Goal: Complete application form: Complete application form

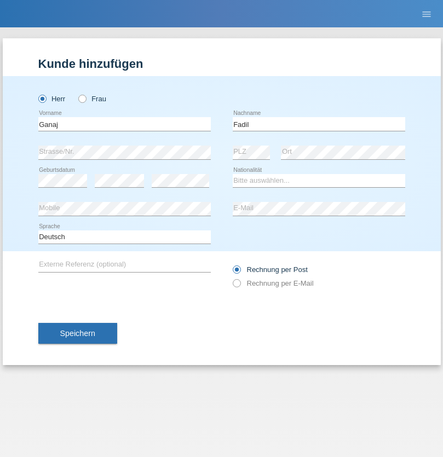
type input "Fadil"
select select "XK"
select select "C"
select select "10"
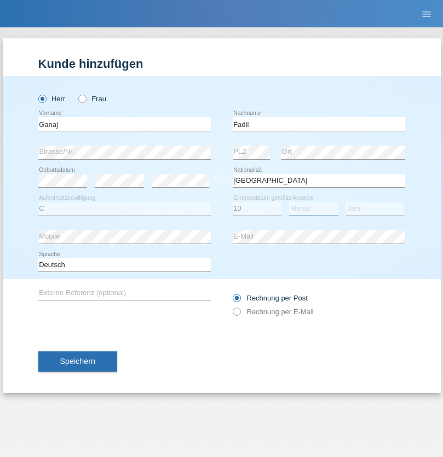
select select "08"
select select "2021"
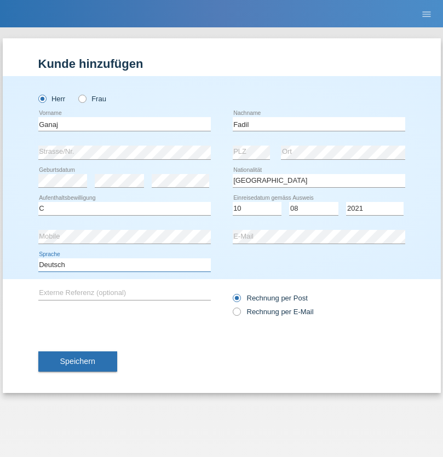
select select "en"
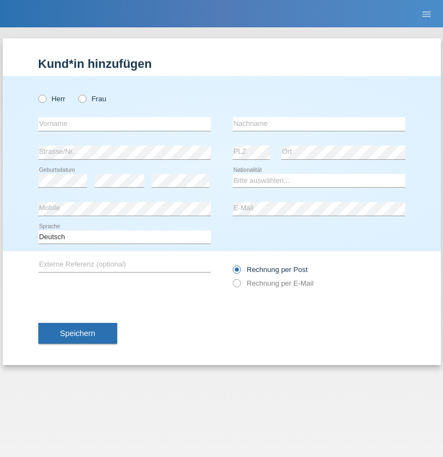
radio input "true"
click at [124, 124] on input "text" at bounding box center [124, 124] width 172 height 14
type input "Ibrahim"
click at [319, 124] on input "text" at bounding box center [319, 124] width 172 height 14
type input "Muja"
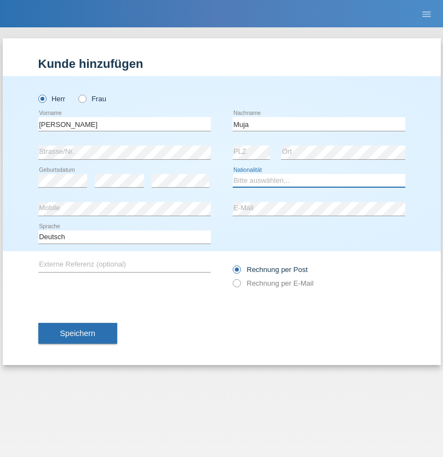
select select "XK"
select select "C"
select select "03"
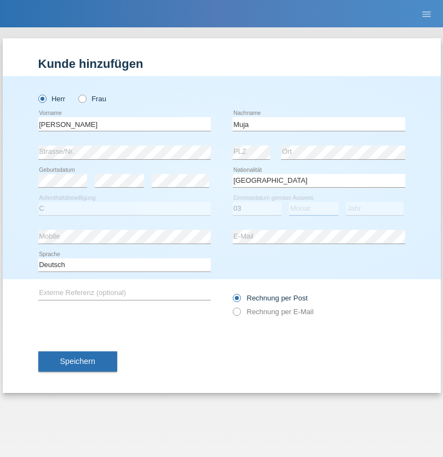
select select "07"
select select "2021"
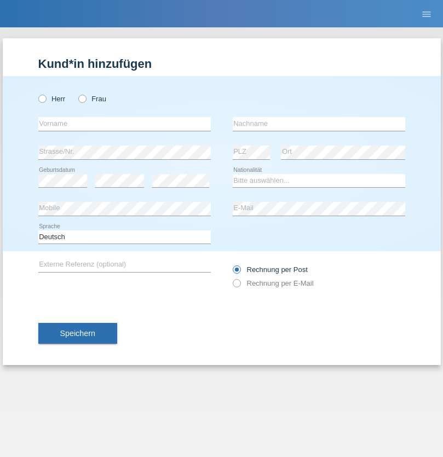
radio input "true"
click at [124, 124] on input "text" at bounding box center [124, 124] width 172 height 14
type input "Thomas"
click at [319, 124] on input "text" at bounding box center [319, 124] width 172 height 14
type input "Berger"
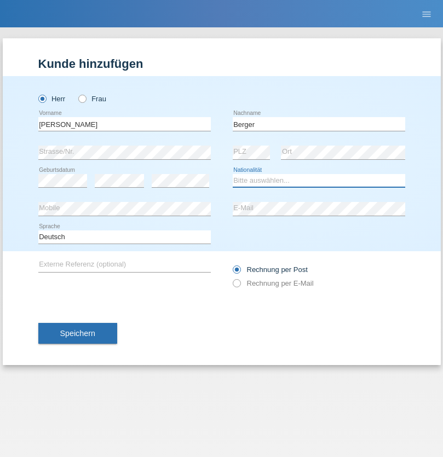
select select "CH"
radio input "true"
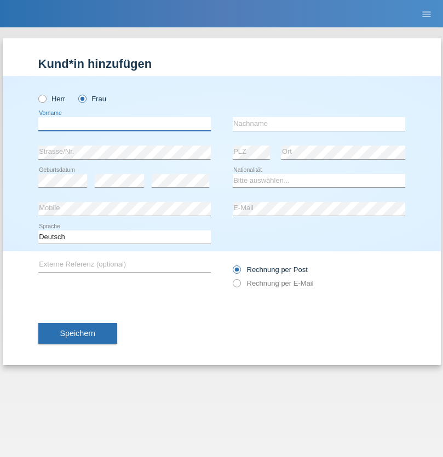
click at [124, 124] on input "text" at bounding box center [124, 124] width 172 height 14
type input "[PERSON_NAME] [PERSON_NAME] Moço"
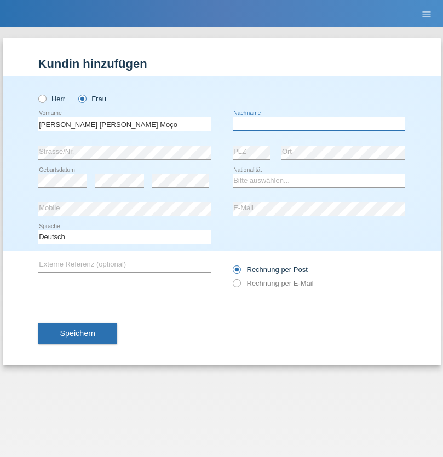
click at [319, 124] on input "text" at bounding box center [319, 124] width 172 height 14
type input "Paula"
select select "PT"
select select "C"
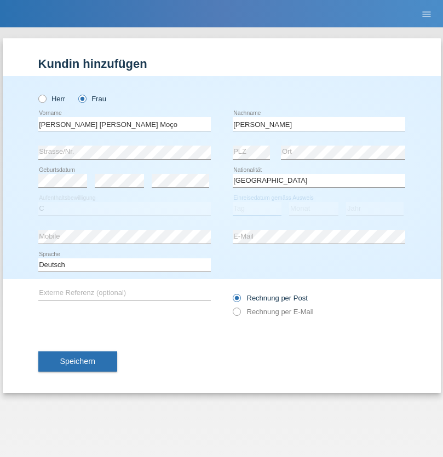
select select "28"
select select "03"
select select "2005"
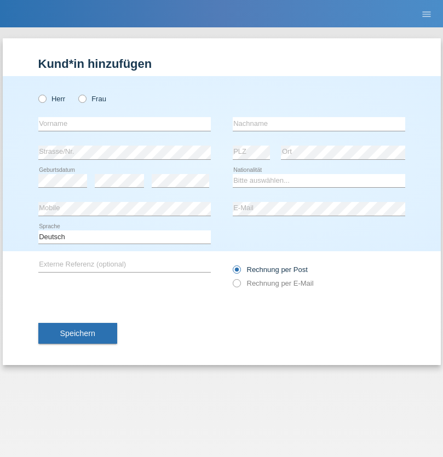
radio input "true"
click at [124, 124] on input "text" at bounding box center [124, 124] width 172 height 14
type input "Sayanthini"
click at [319, 124] on input "text" at bounding box center [319, 124] width 172 height 14
type input "Segatheeswaran"
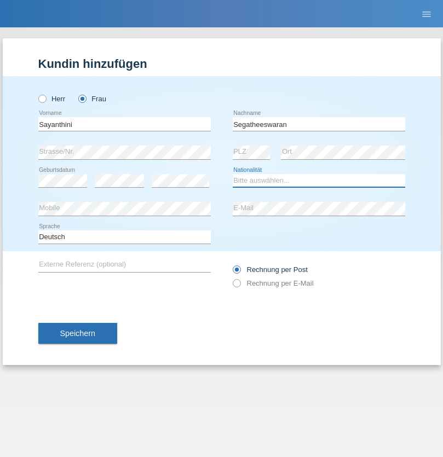
select select "LK"
select select "C"
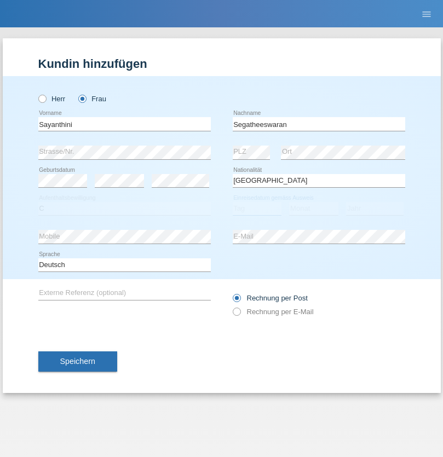
select select "01"
select select "05"
select select "2017"
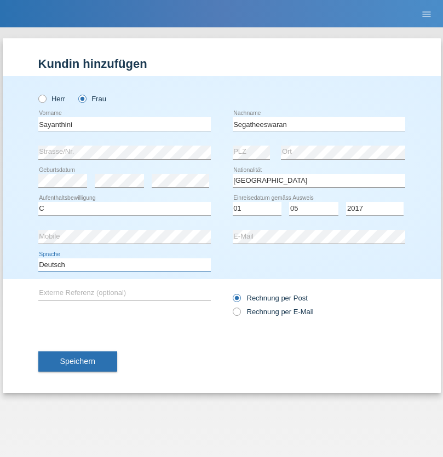
select select "en"
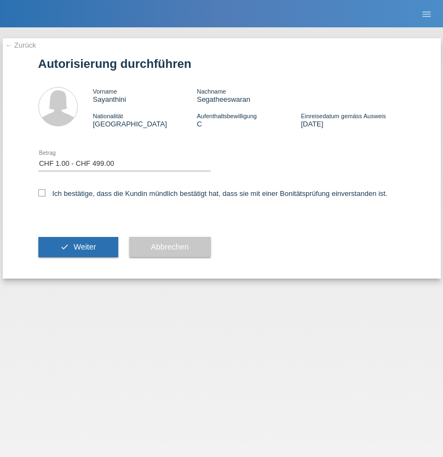
select select "1"
checkbox input "true"
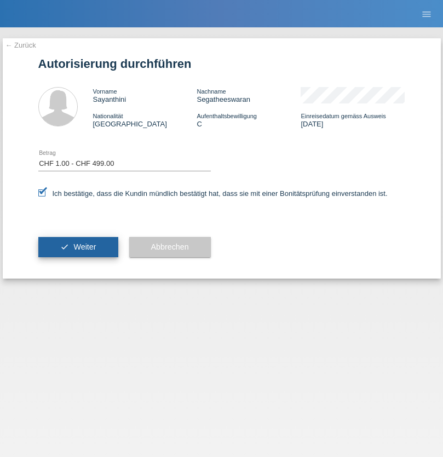
click at [78, 247] on span "Weiter" at bounding box center [84, 247] width 22 height 9
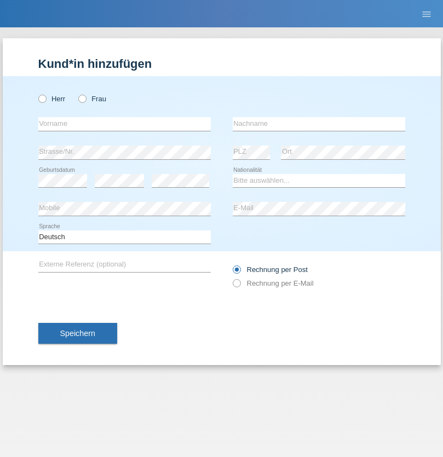
radio input "true"
click at [124, 124] on input "text" at bounding box center [124, 124] width 172 height 14
type input "Teklay"
click at [319, 124] on input "text" at bounding box center [319, 124] width 172 height 14
type input "Fiori"
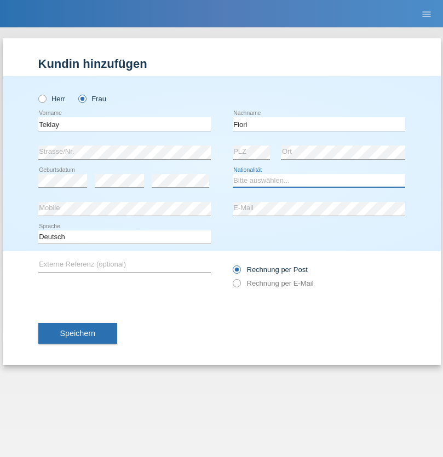
select select "ER"
select select "C"
select select "10"
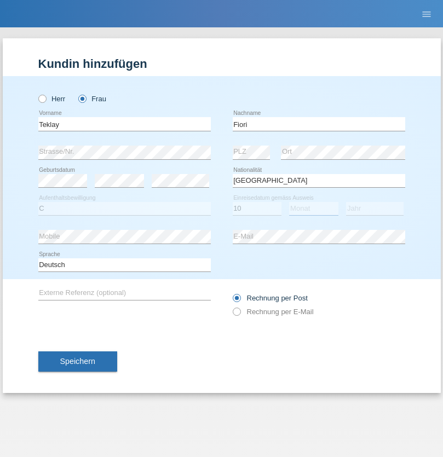
select select "08"
select select "2021"
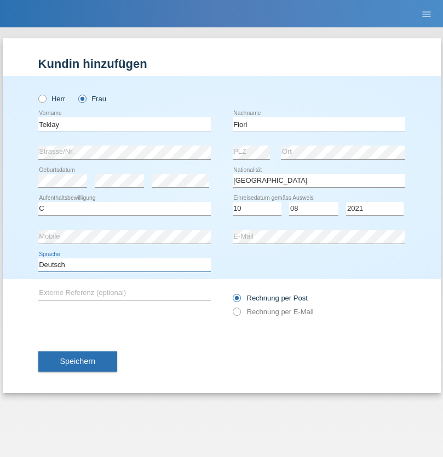
select select "en"
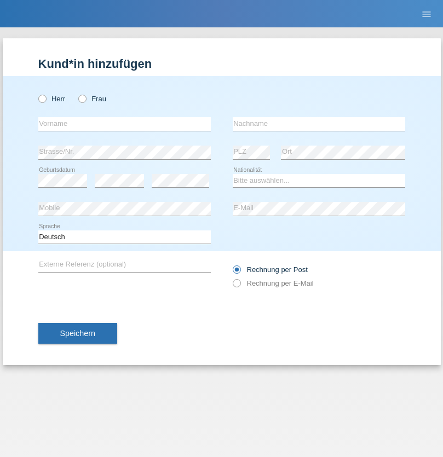
radio input "true"
click at [124, 124] on input "text" at bounding box center [124, 124] width 172 height 14
type input "Sadia"
click at [319, 124] on input "text" at bounding box center [319, 124] width 172 height 14
type input "Nejmaoui"
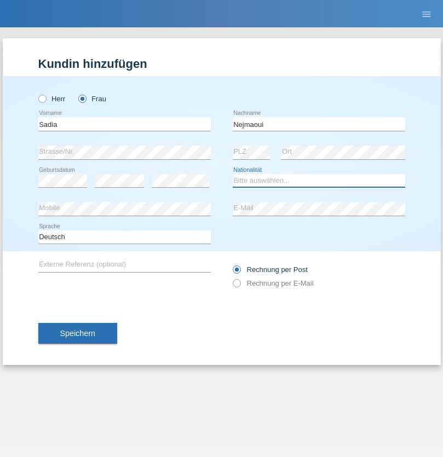
select select "MA"
select select "C"
select select "01"
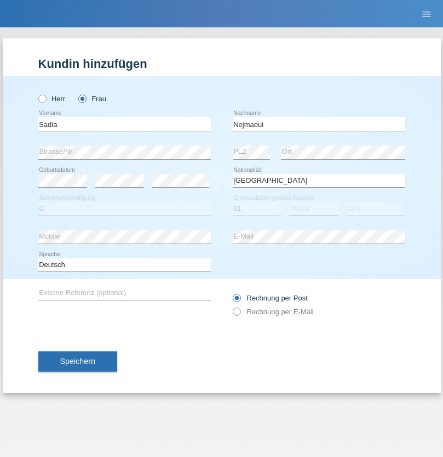
select select "06"
select select "1964"
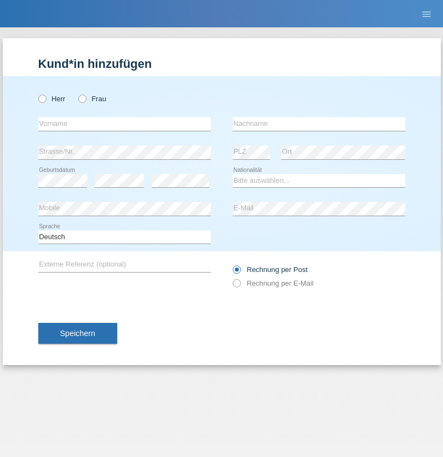
radio input "true"
click at [124, 124] on input "text" at bounding box center [124, 124] width 172 height 14
type input "[PERSON_NAME]"
click at [319, 124] on input "text" at bounding box center [319, 124] width 172 height 14
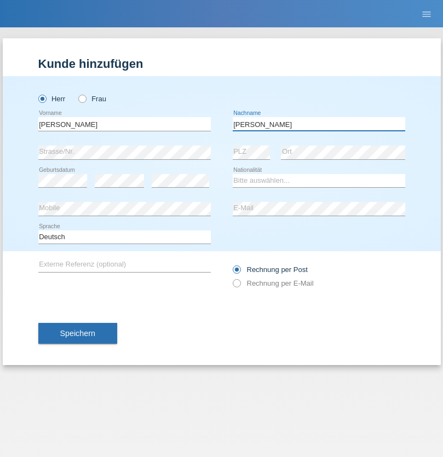
type input "[PERSON_NAME]"
select select "CH"
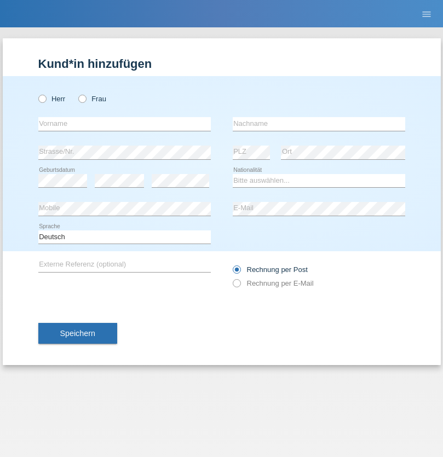
radio input "true"
click at [124, 124] on input "text" at bounding box center [124, 124] width 172 height 14
type input "Thivagaran"
click at [319, 124] on input "text" at bounding box center [319, 124] width 172 height 14
type input "Selvanayagam"
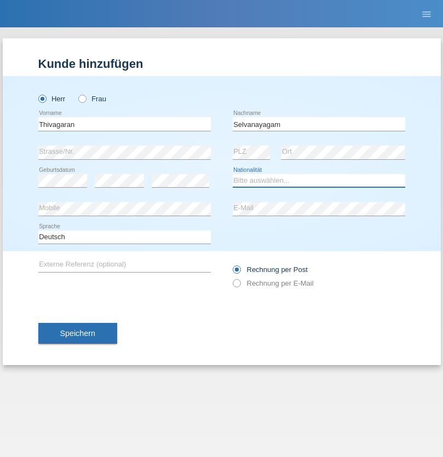
select select "LK"
select select "C"
select select "23"
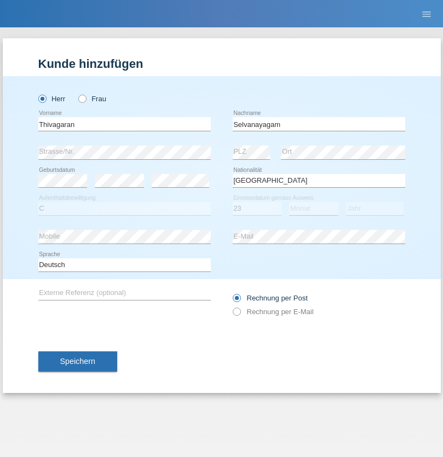
select select "03"
select select "2021"
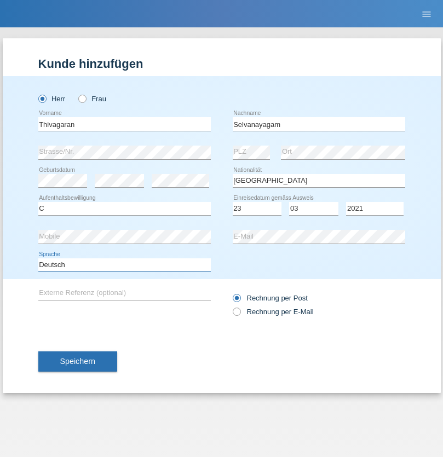
select select "en"
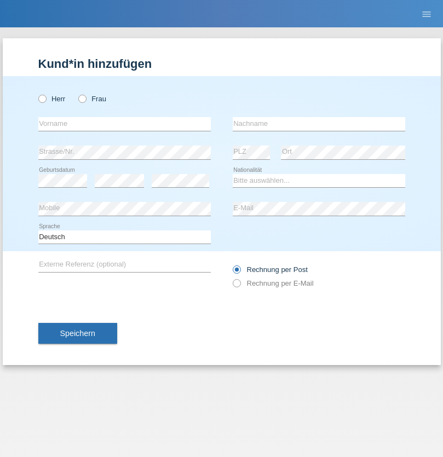
radio input "true"
click at [124, 124] on input "text" at bounding box center [124, 124] width 172 height 14
type input "Monika"
click at [319, 124] on input "text" at bounding box center [319, 124] width 172 height 14
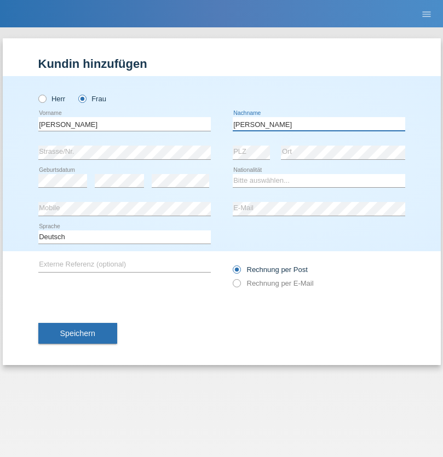
type input "Keller"
select select "CH"
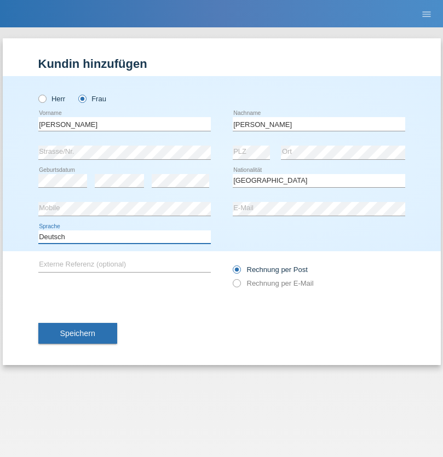
select select "en"
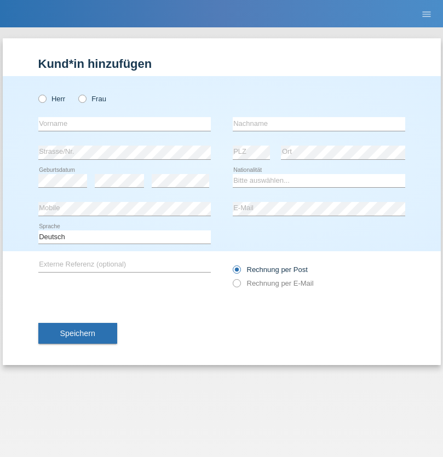
radio input "true"
click at [124, 124] on input "text" at bounding box center [124, 124] width 172 height 14
type input "Tymur"
click at [319, 124] on input "text" at bounding box center [319, 124] width 172 height 14
type input "Hunderchuk"
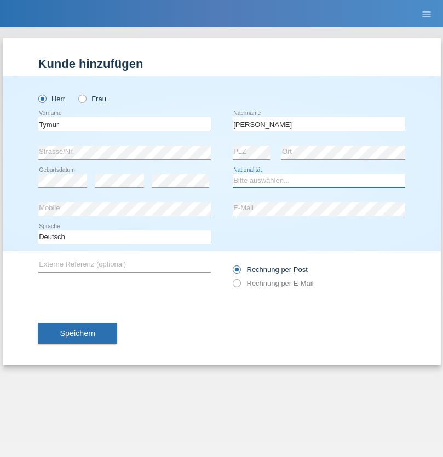
select select "UA"
select select "C"
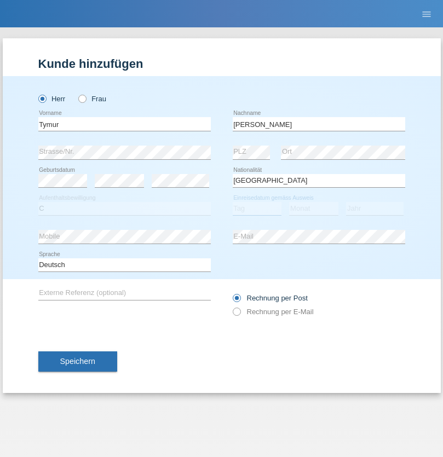
select select "20"
select select "08"
select select "2021"
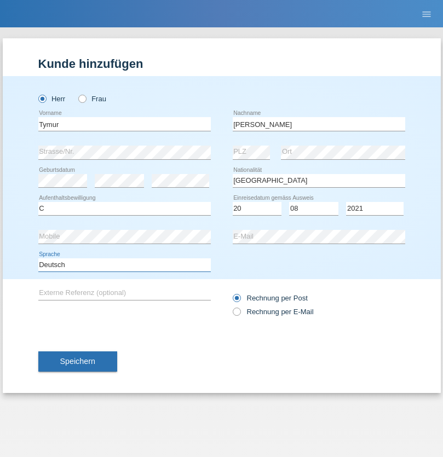
select select "en"
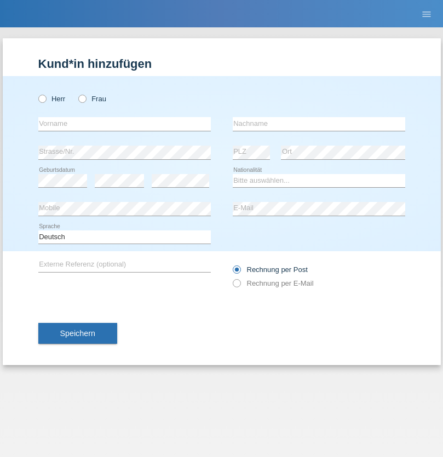
radio input "true"
click at [124, 124] on input "text" at bounding box center [124, 124] width 172 height 14
type input "Tymur"
click at [319, 124] on input "text" at bounding box center [319, 124] width 172 height 14
type input "Hunderchuj"
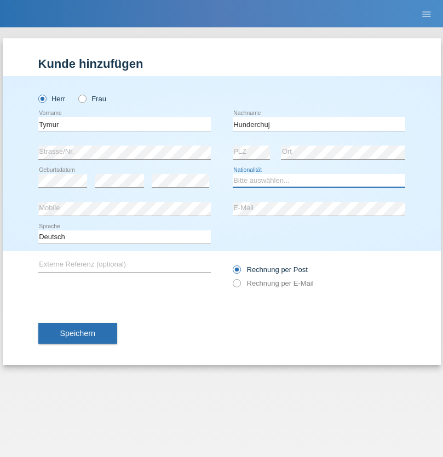
select select "UA"
select select "C"
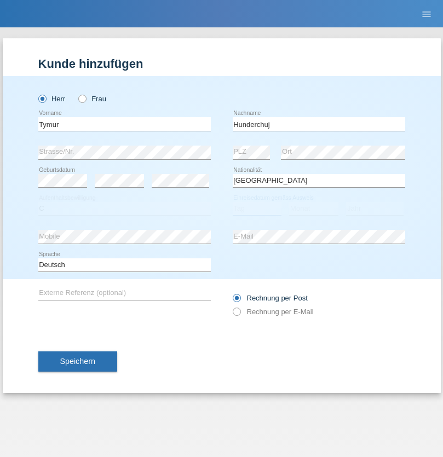
select select "20"
select select "08"
select select "2021"
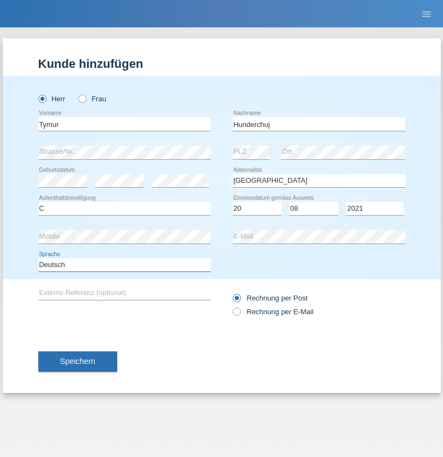
select select "en"
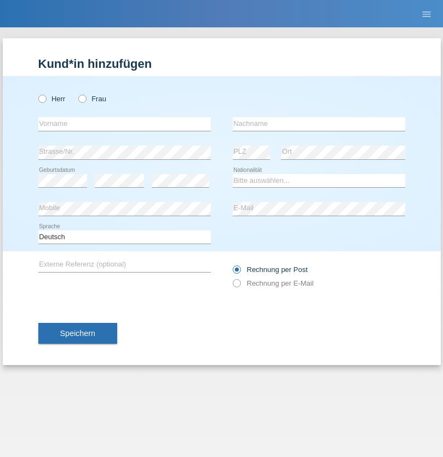
radio input "true"
click at [124, 124] on input "text" at bounding box center [124, 124] width 172 height 14
type input "Dominik"
click at [319, 124] on input "text" at bounding box center [319, 124] width 172 height 14
type input "Tropp"
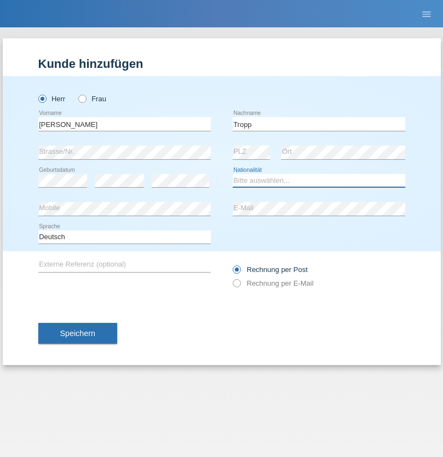
select select "SK"
select select "C"
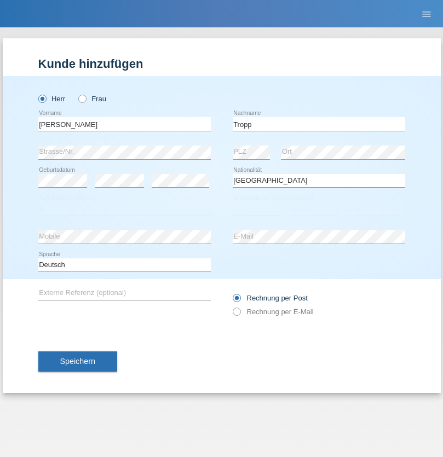
select select "10"
select select "08"
select select "2021"
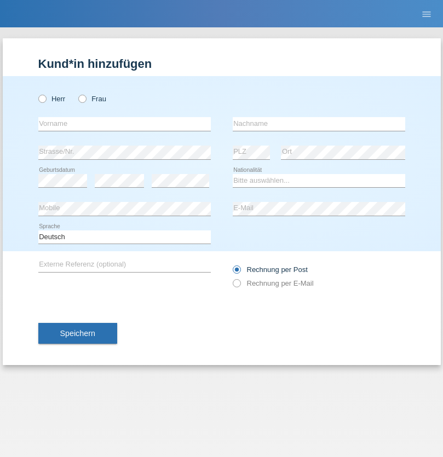
radio input "true"
click at [124, 124] on input "text" at bounding box center [124, 124] width 172 height 14
type input "Dirk"
click at [319, 124] on input "text" at bounding box center [319, 124] width 172 height 14
type input "Ringle"
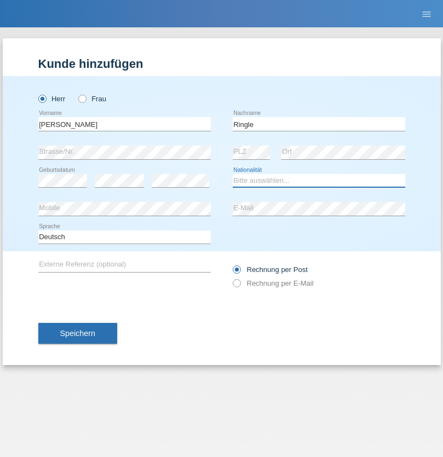
select select "DE"
select select "C"
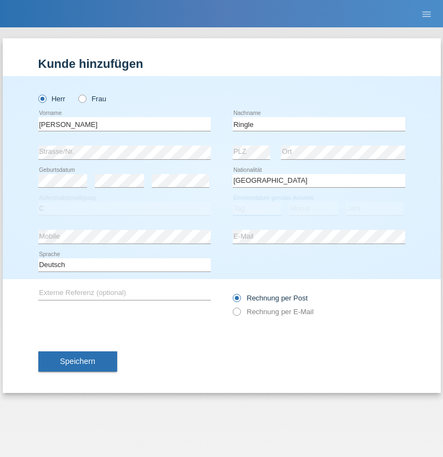
select select "06"
select select "01"
select select "2021"
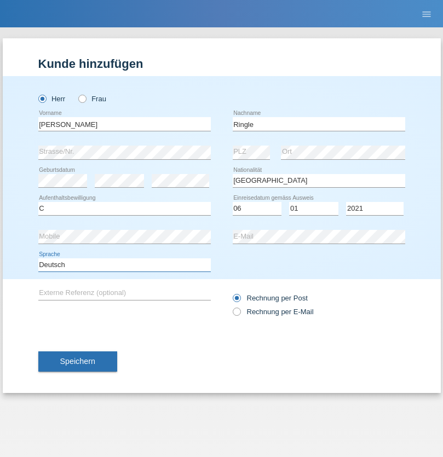
select select "en"
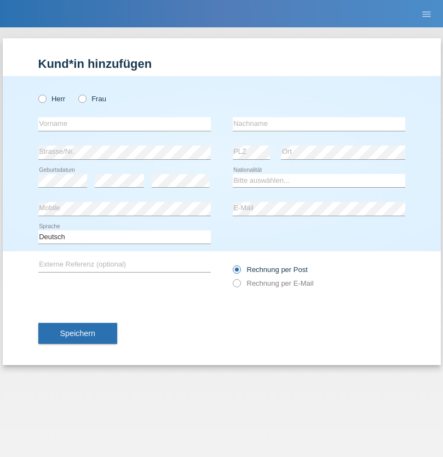
radio input "true"
click at [124, 124] on input "text" at bounding box center [124, 124] width 172 height 14
type input "Junior"
click at [319, 124] on input "text" at bounding box center [319, 124] width 172 height 14
type input "Mauricio"
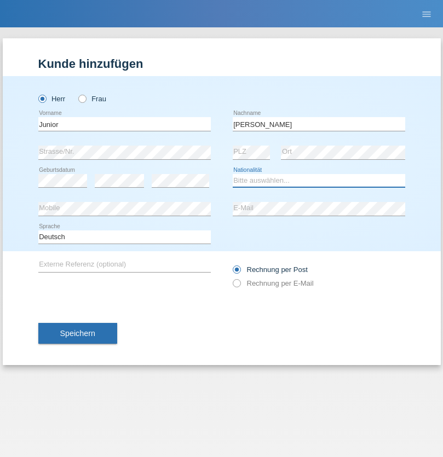
select select "CH"
radio input "true"
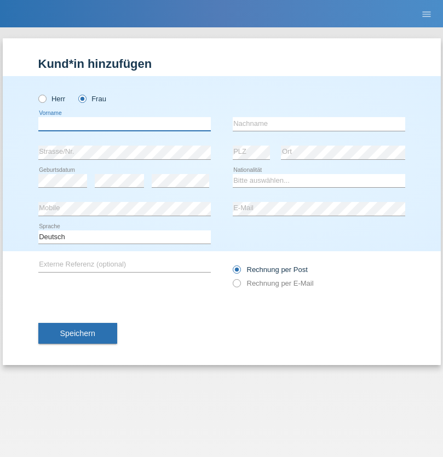
click at [124, 124] on input "text" at bounding box center [124, 124] width 172 height 14
type input "Maria Fernanda"
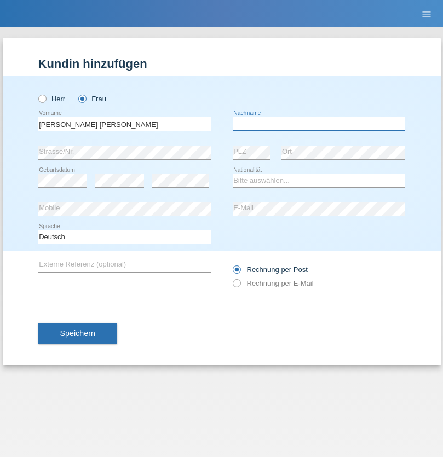
click at [319, 124] on input "text" at bounding box center [319, 124] width 172 height 14
type input "Knusel Campillo"
select select "CH"
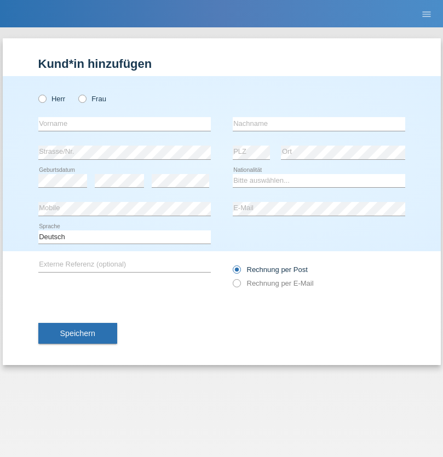
radio input "true"
click at [124, 124] on input "text" at bounding box center [124, 124] width 172 height 14
type input "Beqiri"
click at [319, 124] on input "text" at bounding box center [319, 124] width 172 height 14
type input "Shpresa"
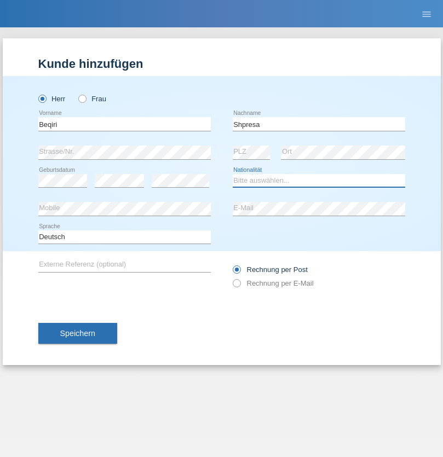
select select "XK"
select select "C"
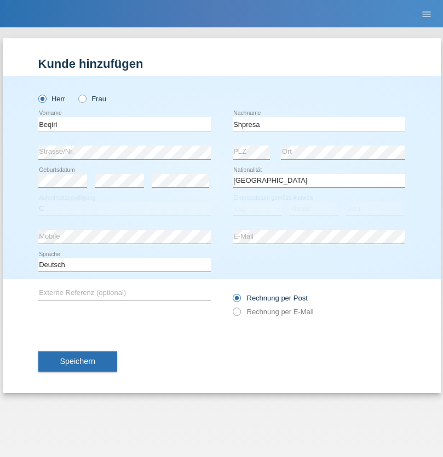
select select "08"
select select "02"
select select "1979"
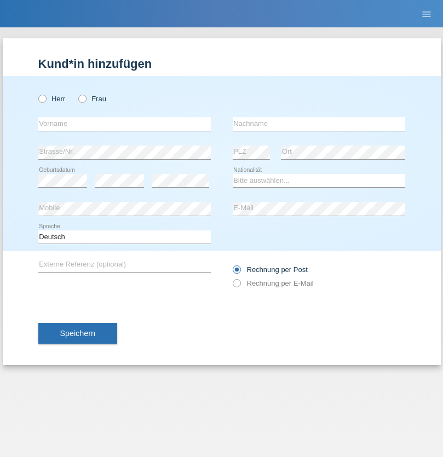
radio input "true"
click at [124, 124] on input "text" at bounding box center [124, 124] width 172 height 14
type input "[PERSON_NAME]"
click at [319, 124] on input "text" at bounding box center [319, 124] width 172 height 14
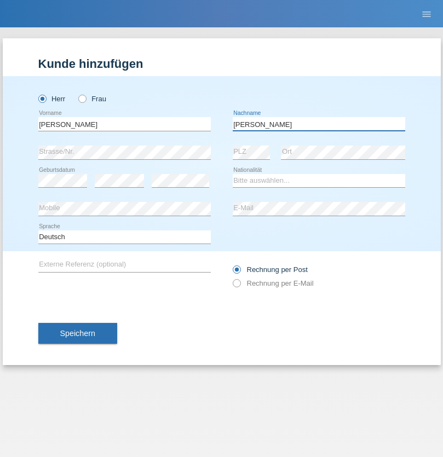
type input "[PERSON_NAME]"
select select "CH"
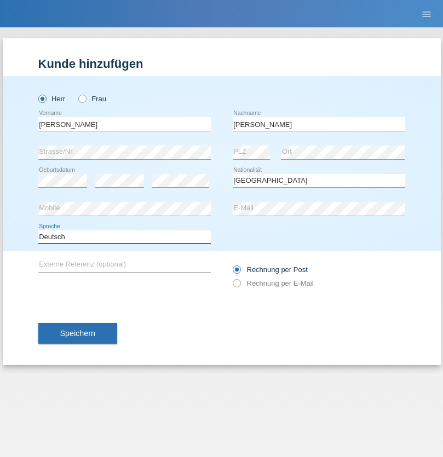
select select "en"
